Goal: Browse casually: Explore the website without a specific task or goal

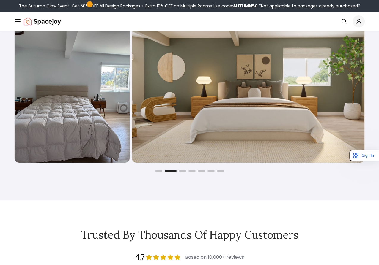
scroll to position [944, 0]
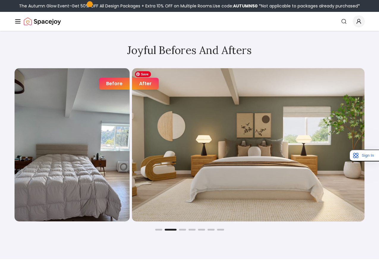
click at [215, 179] on img "2 / 7" at bounding box center [248, 145] width 232 height 154
click at [184, 230] on button "Go to slide 3" at bounding box center [182, 230] width 7 height 2
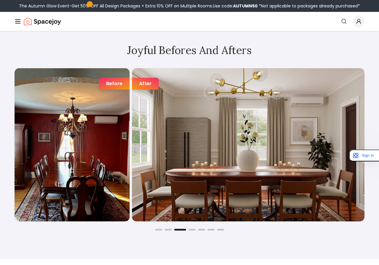
click at [193, 229] on div "Before After Before After Before After Before After Before After Before After B…" at bounding box center [189, 149] width 350 height 163
click at [193, 230] on button "Go to slide 4" at bounding box center [191, 230] width 7 height 2
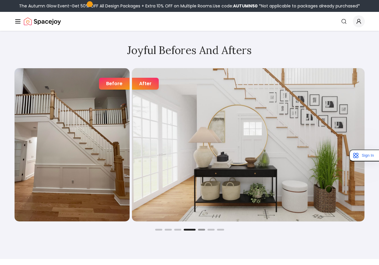
click at [202, 230] on button "Go to slide 5" at bounding box center [201, 230] width 7 height 2
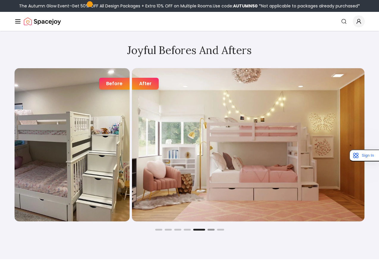
click at [213, 230] on button "Go to slide 6" at bounding box center [210, 230] width 7 height 2
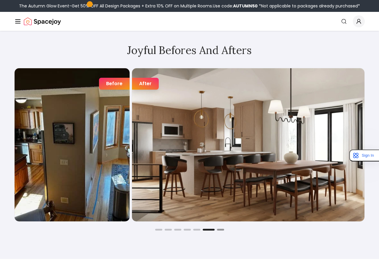
click at [224, 230] on button "Go to slide 7" at bounding box center [220, 230] width 7 height 2
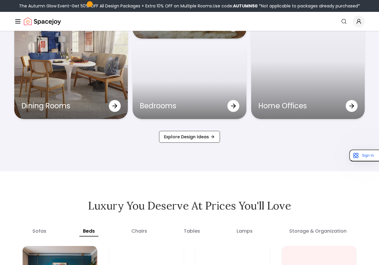
scroll to position [2082, 0]
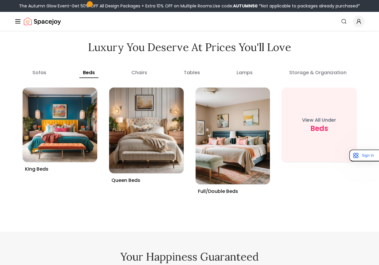
click at [152, 75] on div "sofas beds chairs tables lamps storage & organization" at bounding box center [189, 71] width 350 height 12
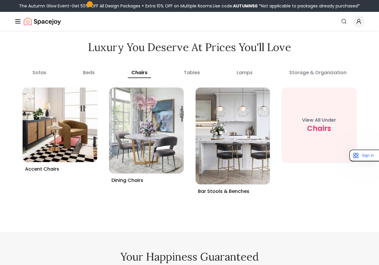
click at [147, 75] on button "chairs" at bounding box center [139, 72] width 23 height 11
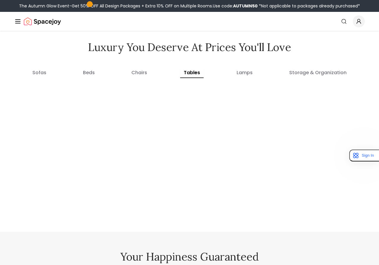
click at [189, 76] on button "tables" at bounding box center [191, 72] width 23 height 11
